Goal: Find specific page/section: Find specific page/section

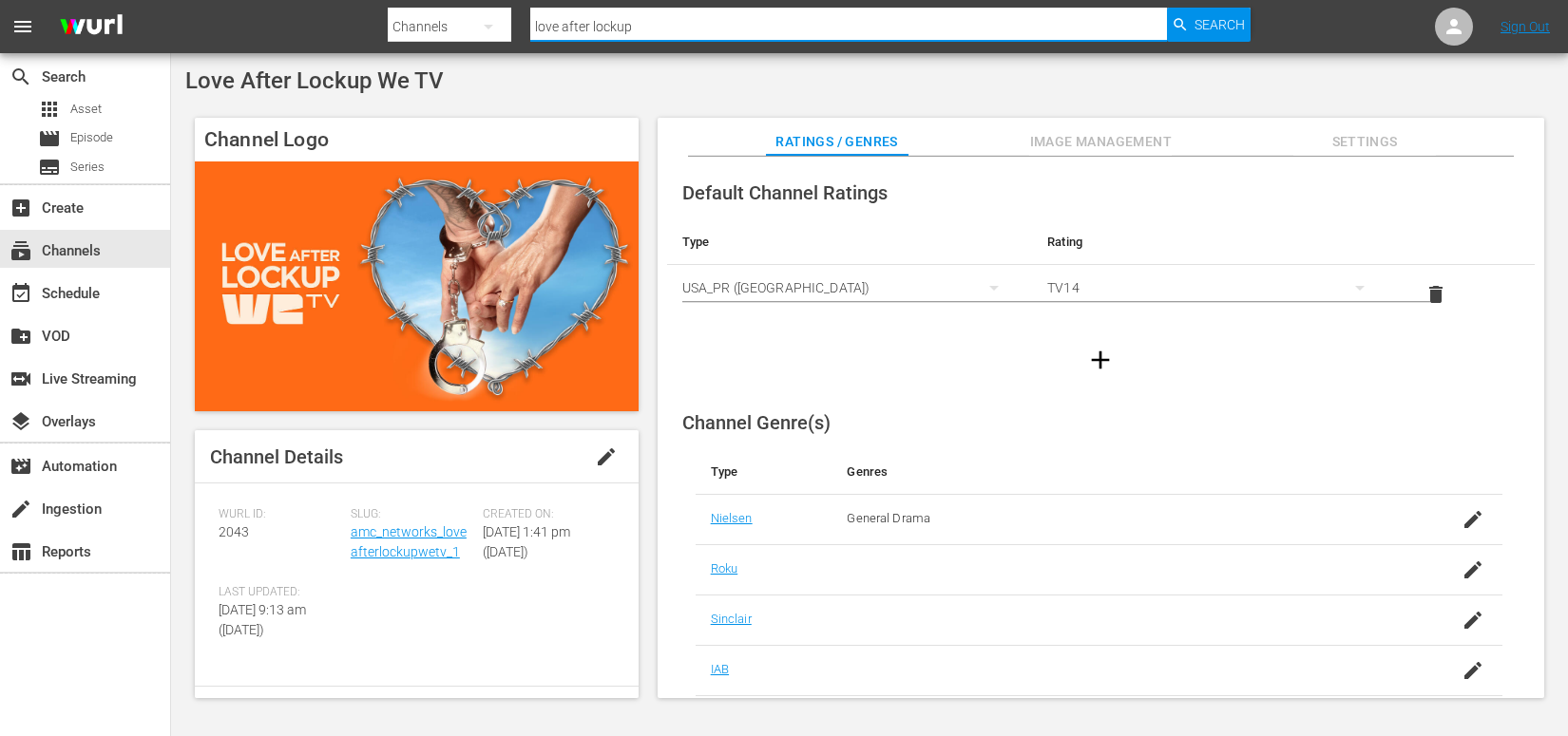
drag, startPoint x: 646, startPoint y: 31, endPoint x: 430, endPoint y: 16, distance: 216.5
click at [430, 17] on div "Search By Channels Search ID, Title, Description, Keywords, or Category love af…" at bounding box center [818, 27] width 862 height 45
type input "bridezillas"
drag, startPoint x: 1227, startPoint y: 31, endPoint x: 1216, endPoint y: 32, distance: 11.0
click at [1227, 31] on span "Search" at bounding box center [1219, 25] width 50 height 34
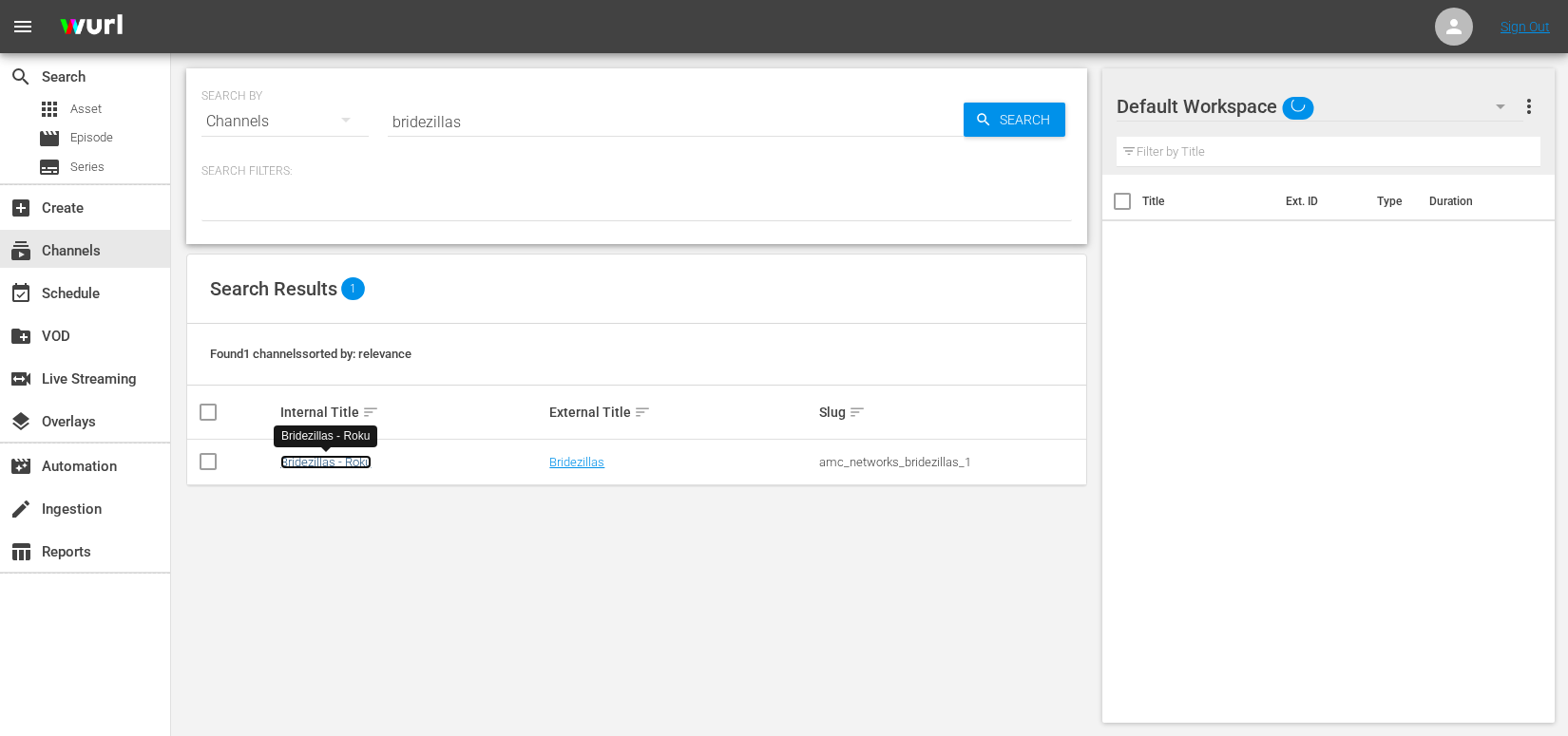
click at [342, 462] on link "Bridezillas - Roku" at bounding box center [325, 462] width 92 height 14
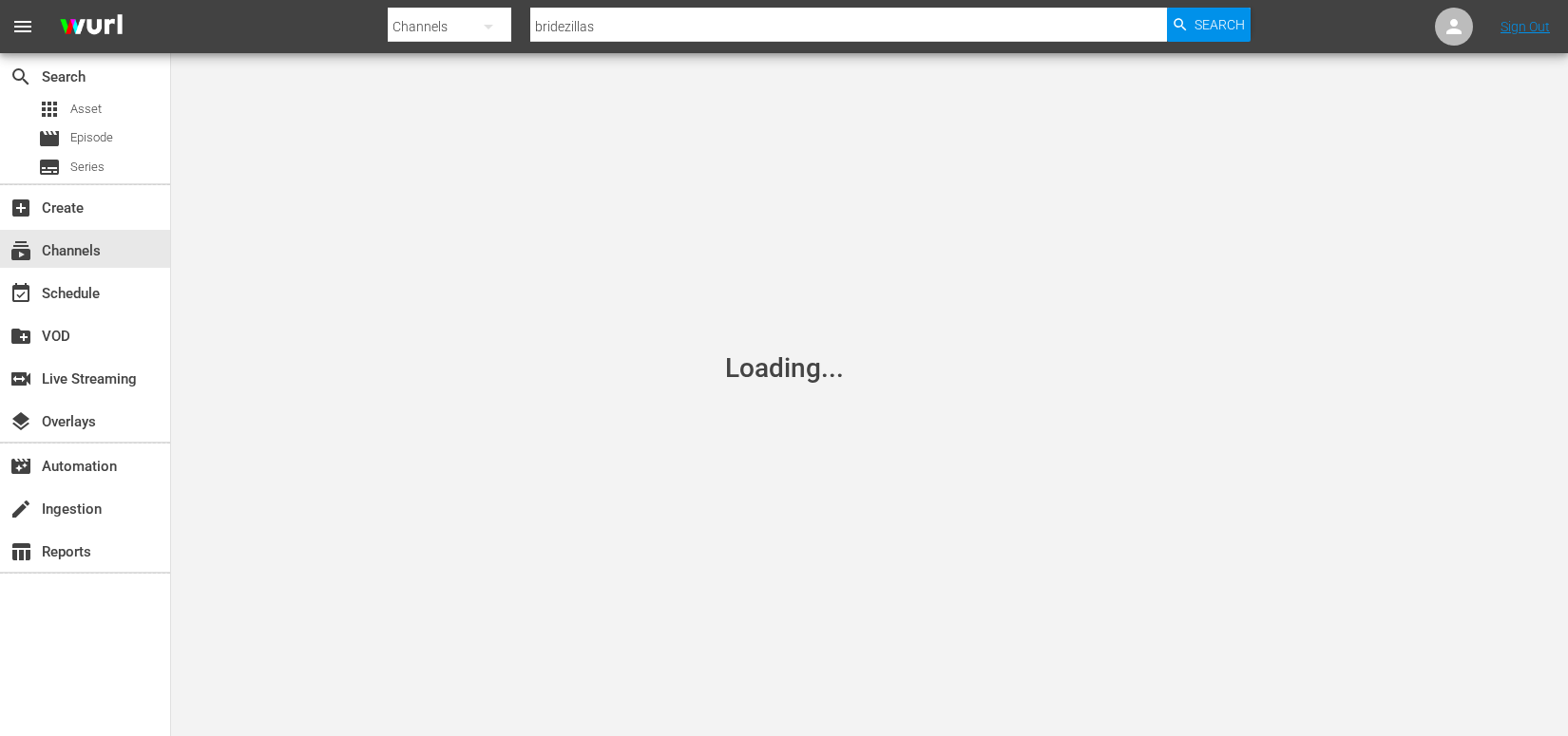
click at [491, 16] on icon "button" at bounding box center [488, 26] width 23 height 23
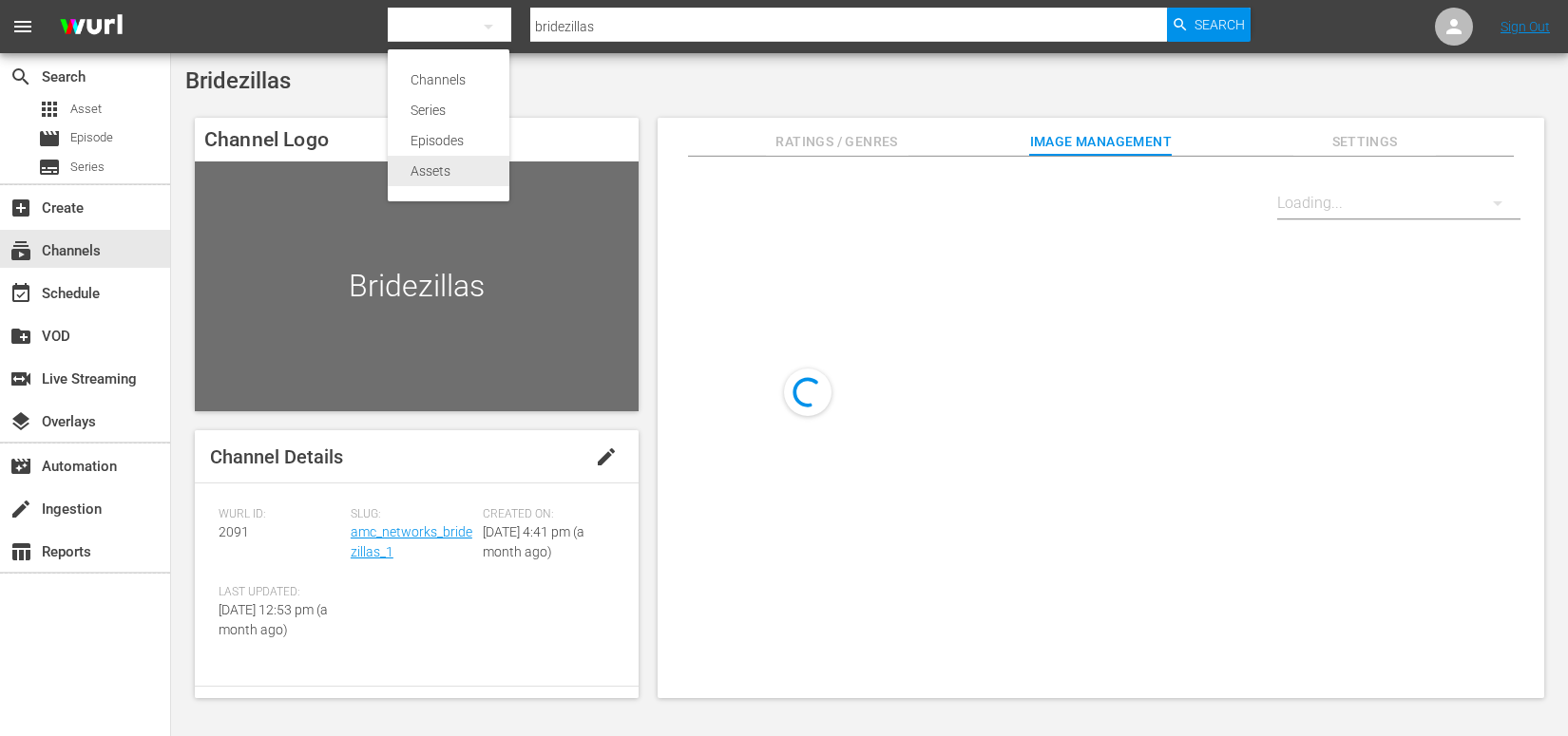
click at [443, 171] on div "Assets" at bounding box center [447, 170] width 76 height 31
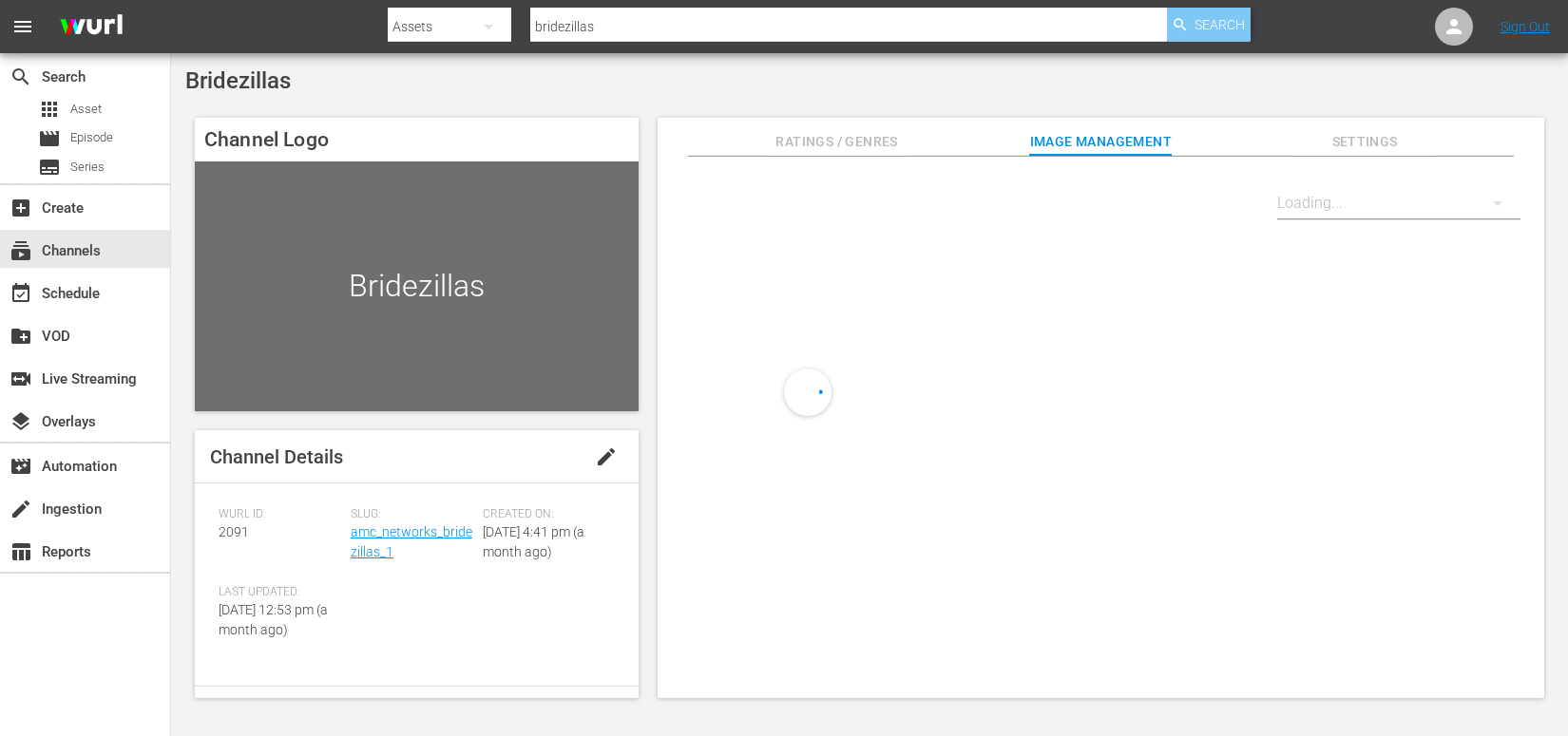
click at [1225, 27] on span "Search" at bounding box center [1219, 25] width 50 height 34
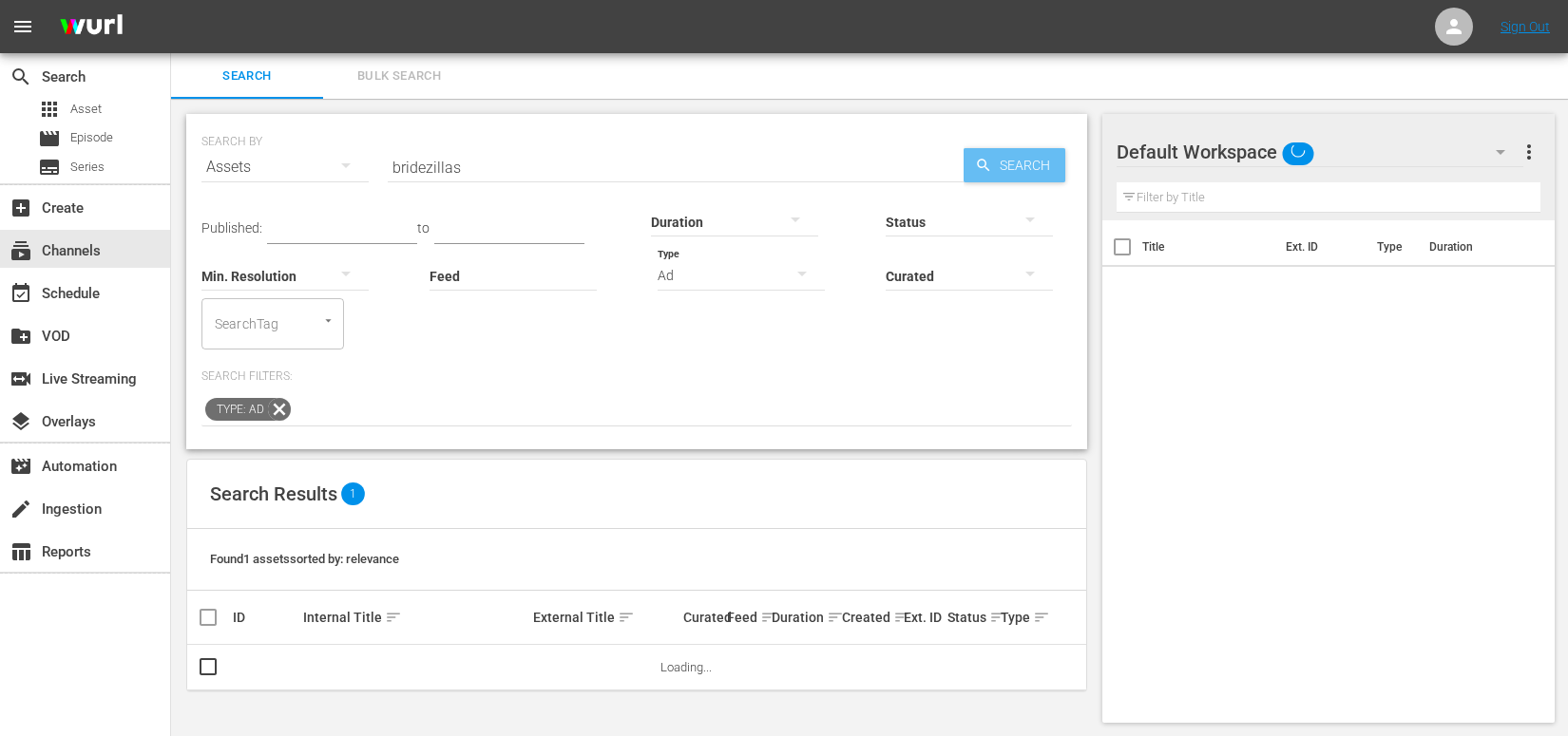
click at [1026, 157] on span "Search" at bounding box center [1028, 165] width 73 height 34
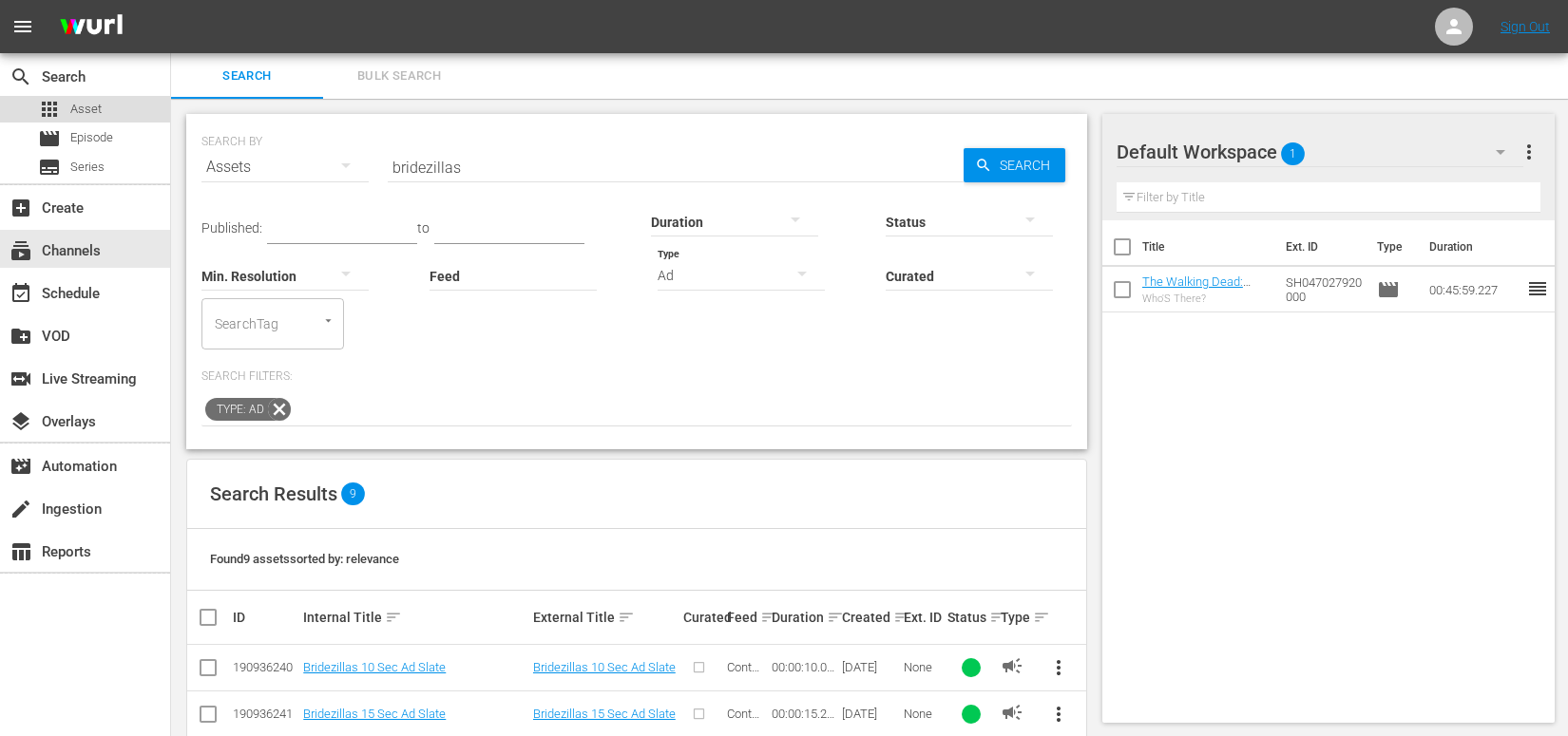
click at [106, 109] on div "apps Asset" at bounding box center [85, 108] width 170 height 27
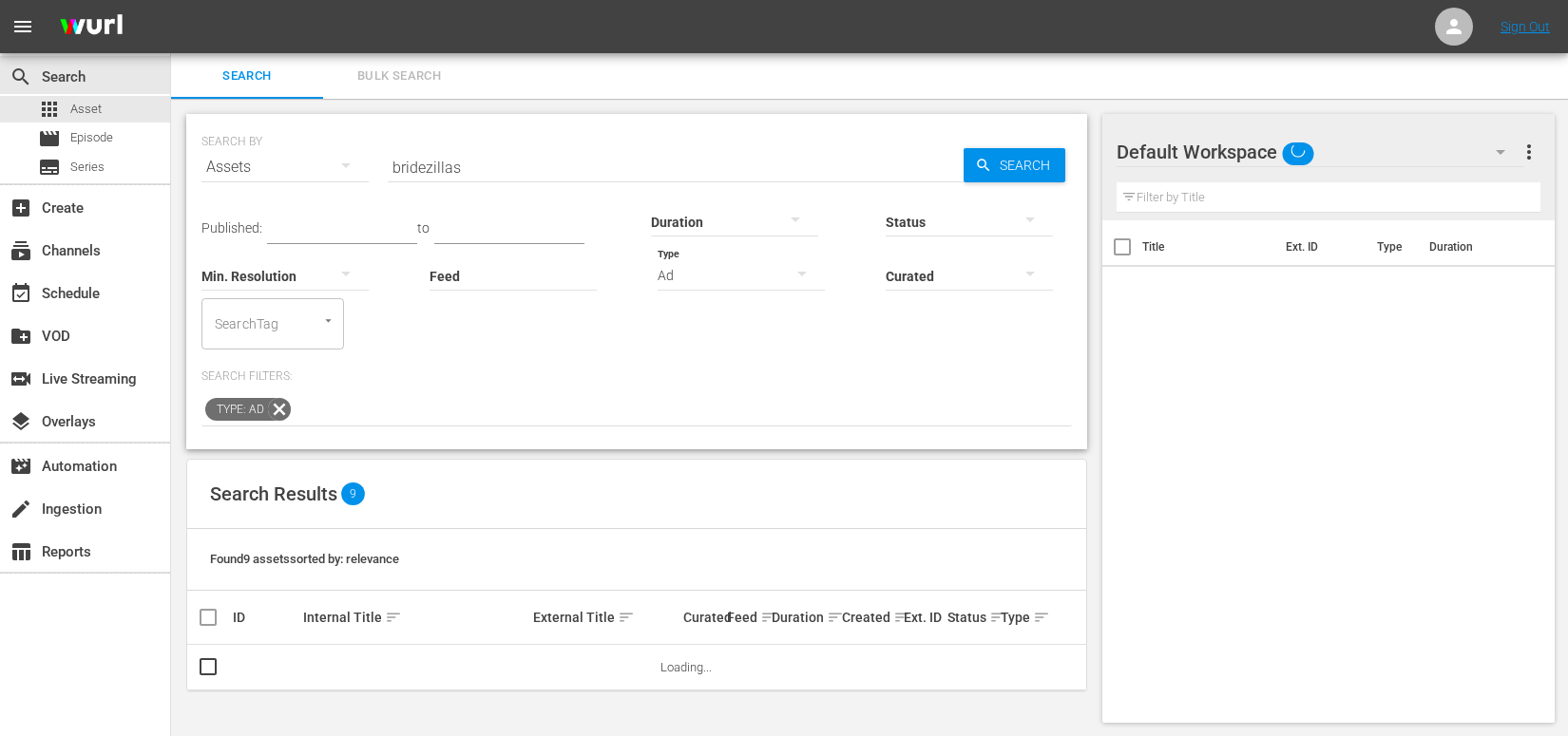
click at [558, 171] on input "bridezillas" at bounding box center [675, 167] width 576 height 45
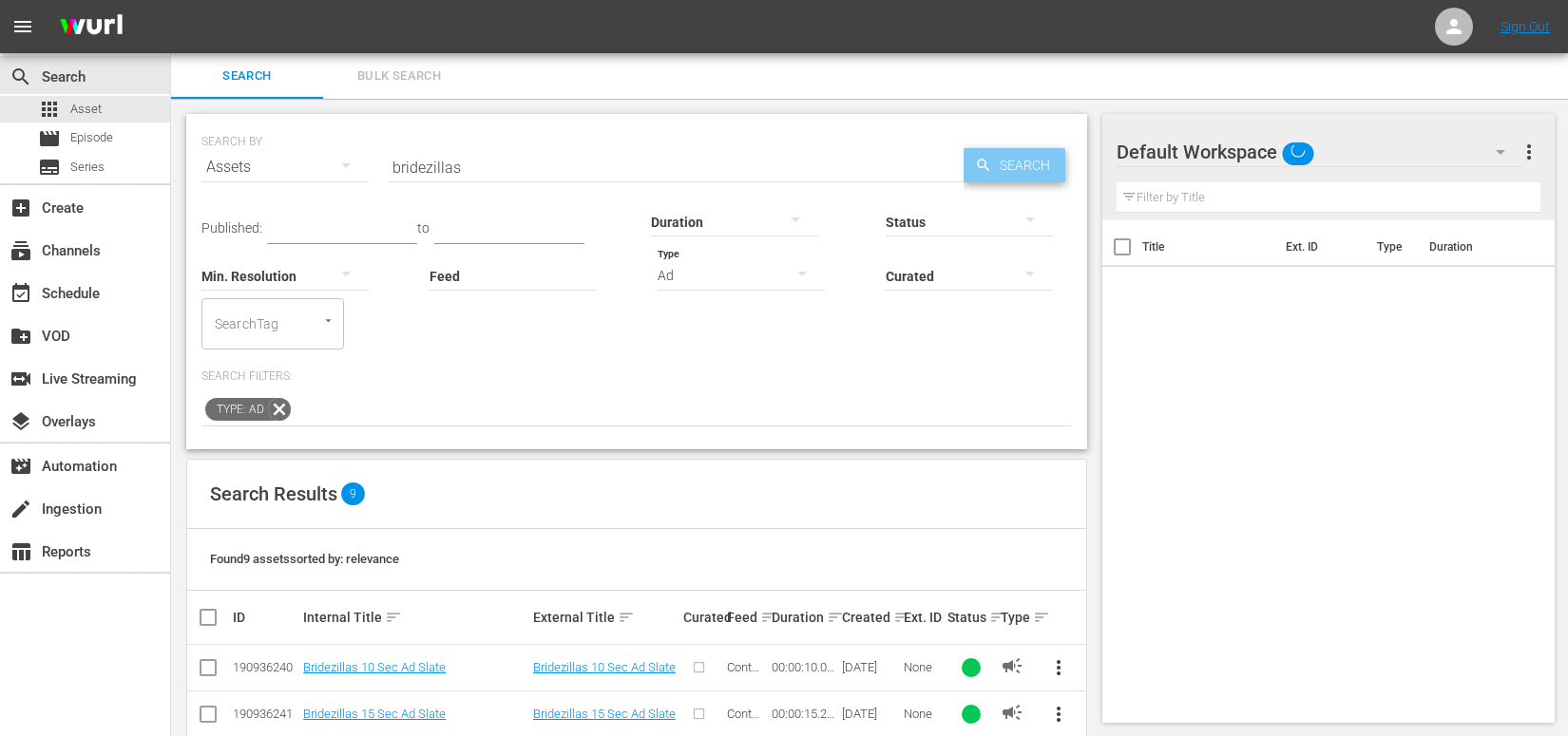
click at [1027, 166] on span "Search" at bounding box center [1028, 165] width 73 height 34
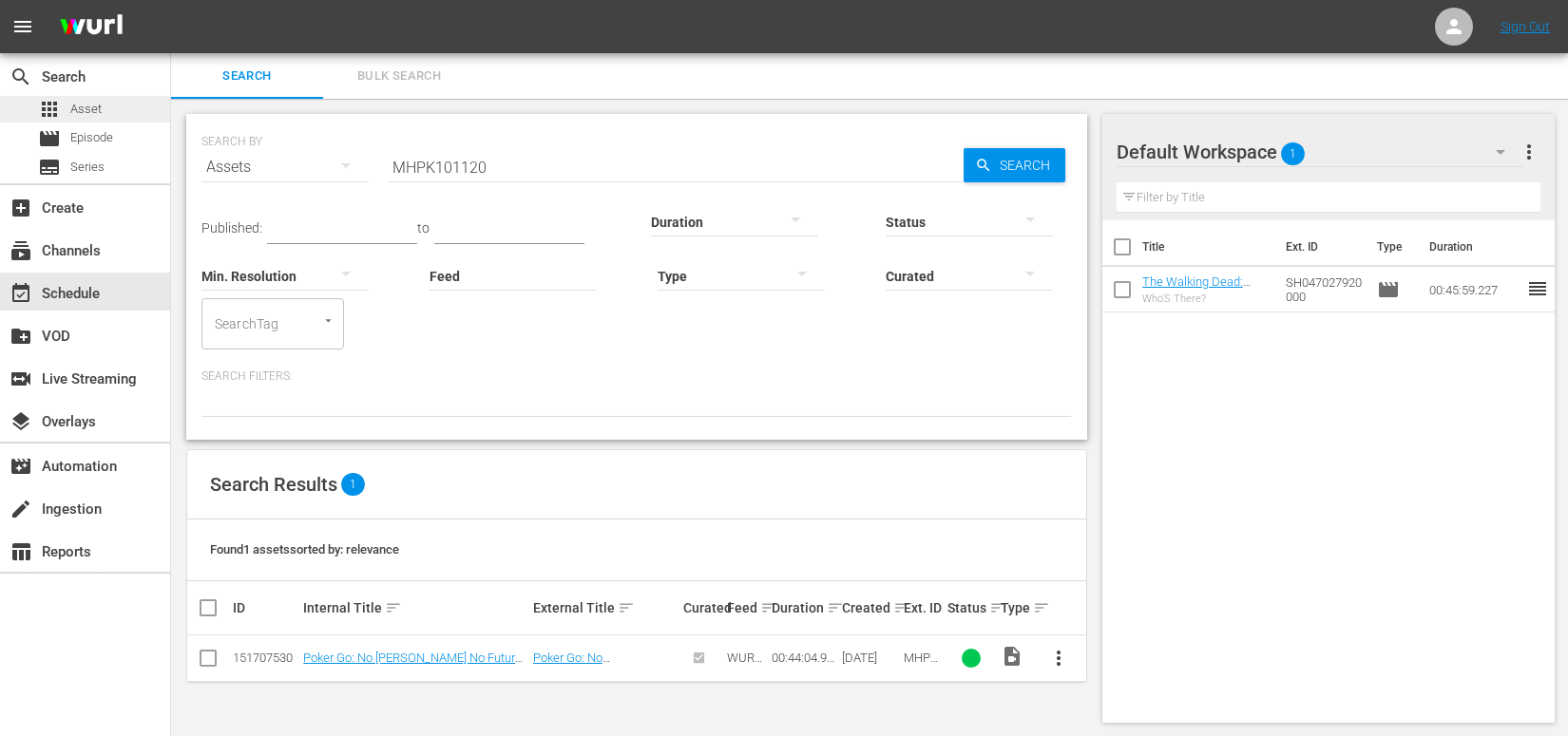
scroll to position [1, 0]
click at [90, 251] on div "subscriptions Channels" at bounding box center [53, 247] width 106 height 17
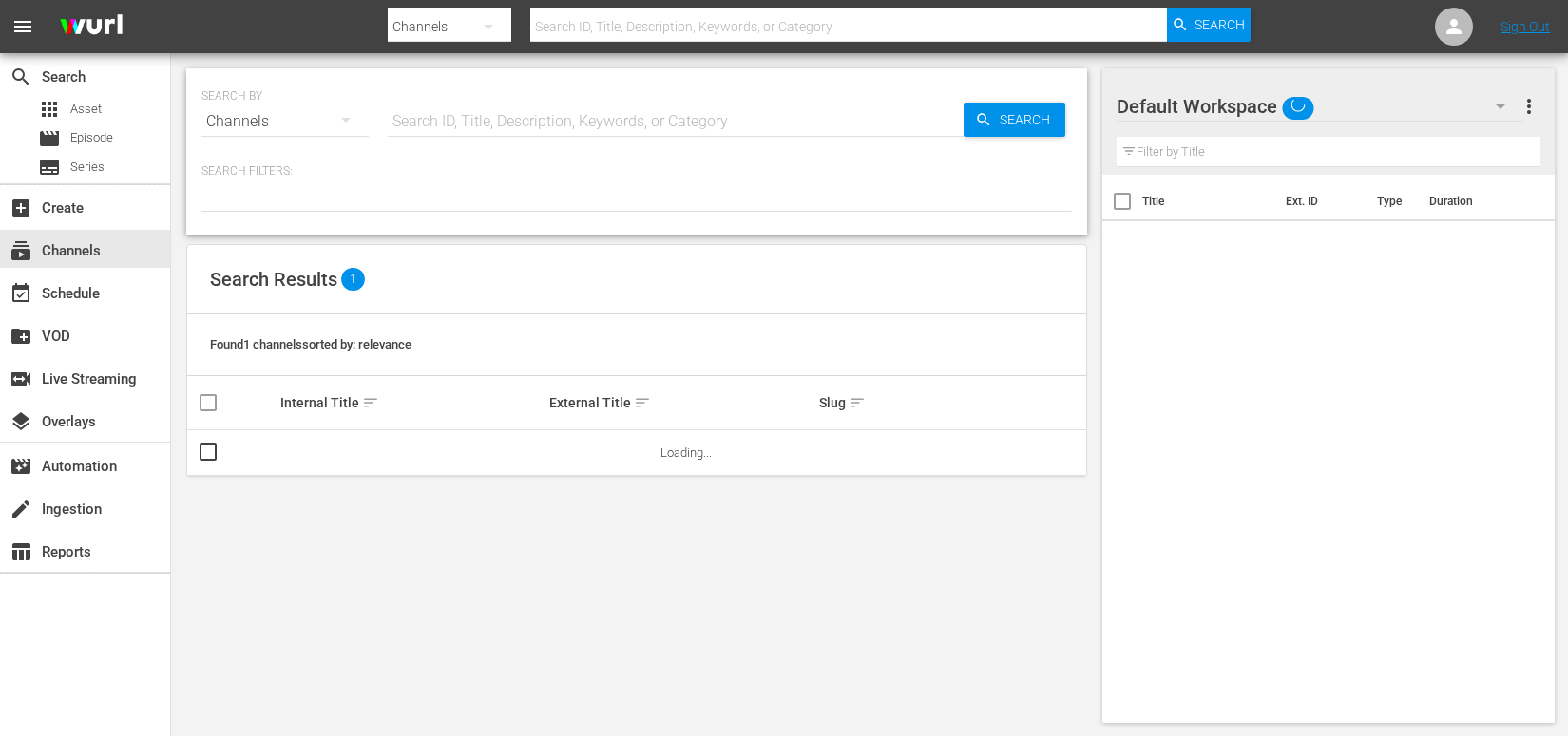
click at [431, 119] on input "text" at bounding box center [675, 121] width 576 height 45
type input "[PERSON_NAME]"
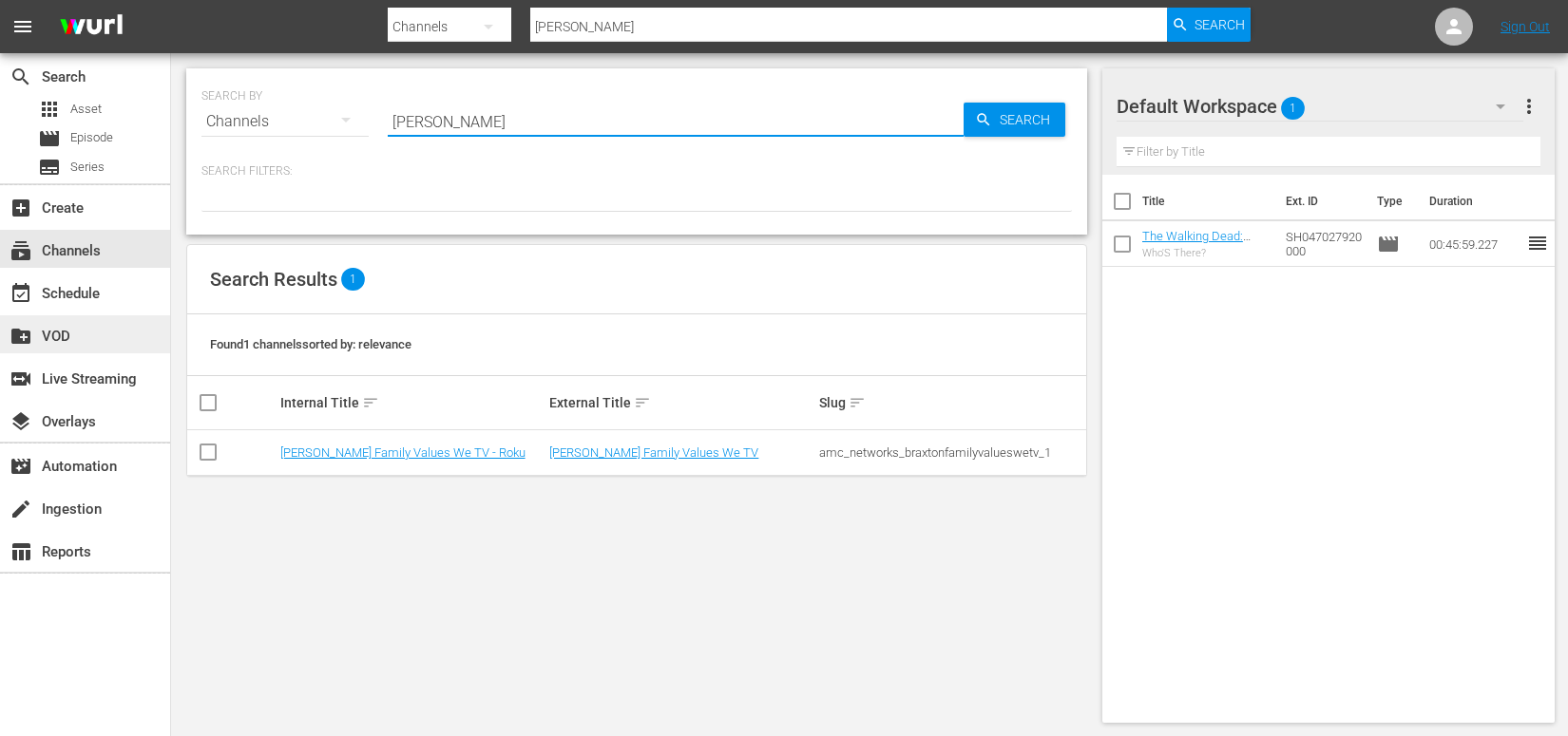
type input "[PERSON_NAME]"
